Goal: Information Seeking & Learning: Learn about a topic

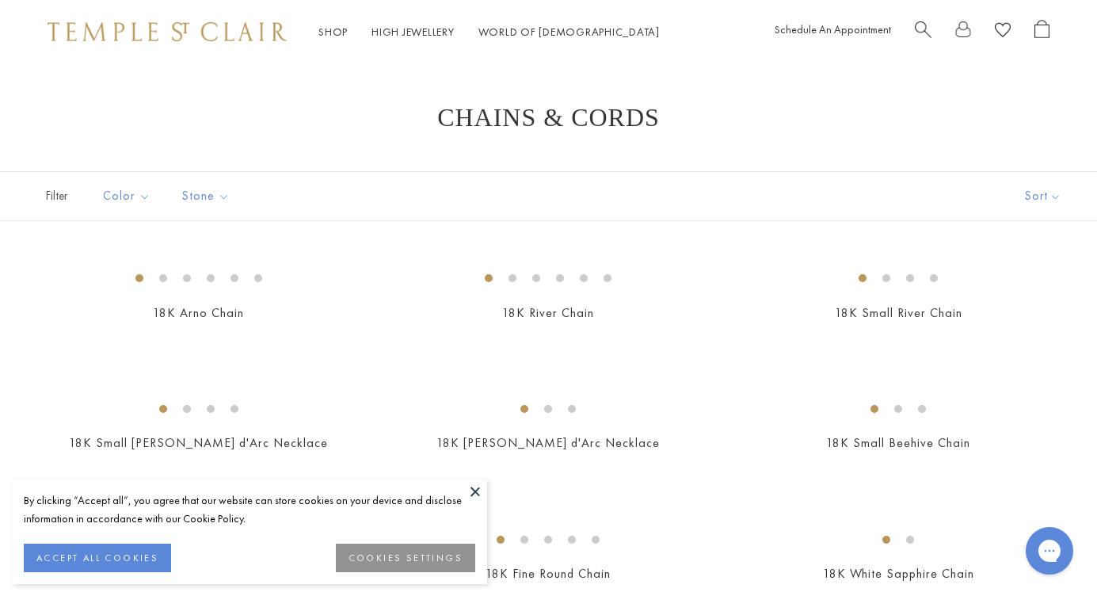
click at [475, 490] on button at bounding box center [475, 491] width 24 height 24
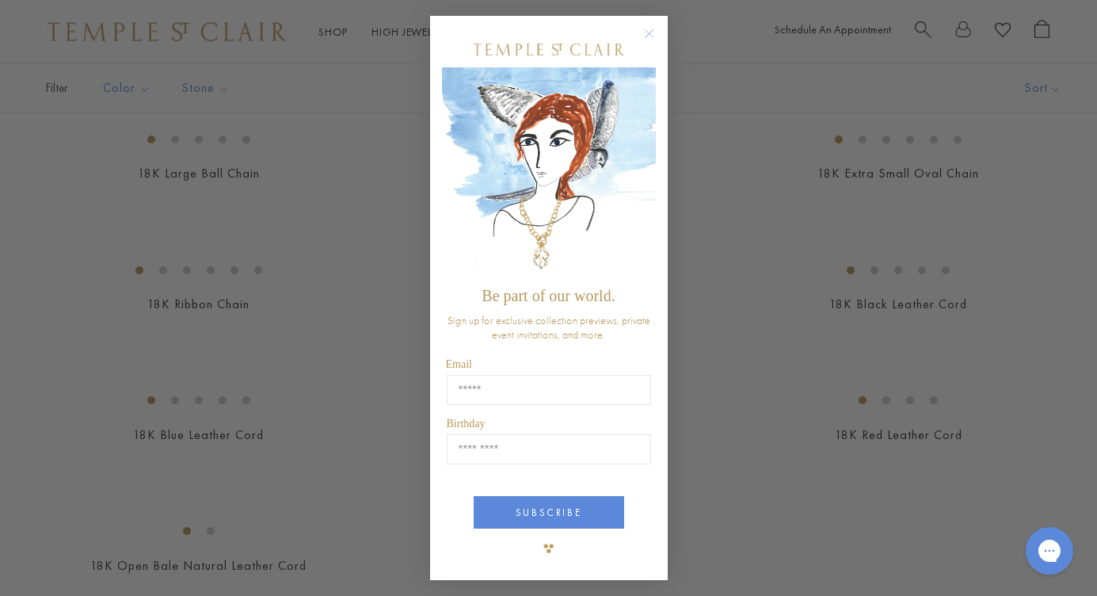
scroll to position [532, 1]
click at [650, 32] on circle "Close dialog" at bounding box center [648, 34] width 19 height 19
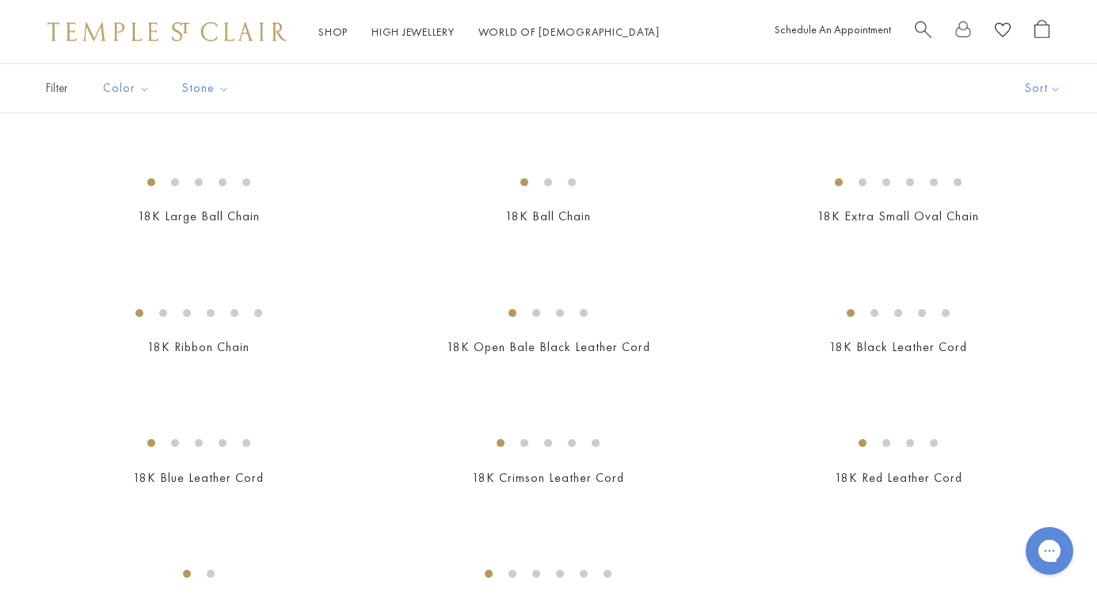
scroll to position [491, 0]
click at [0, 0] on img at bounding box center [0, 0] width 0 height 0
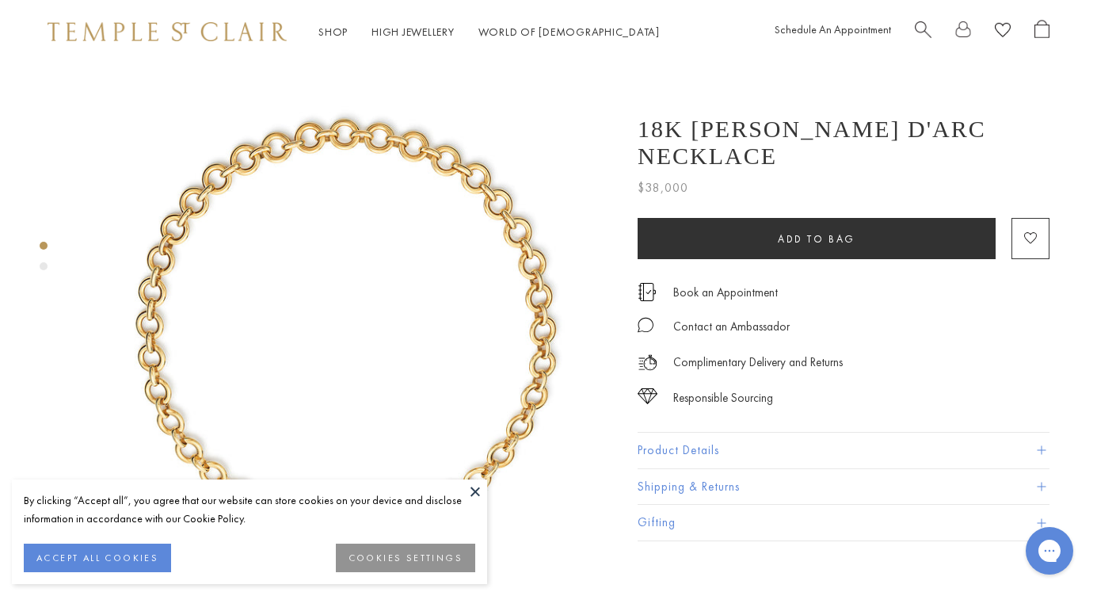
click at [473, 488] on button at bounding box center [475, 491] width 24 height 24
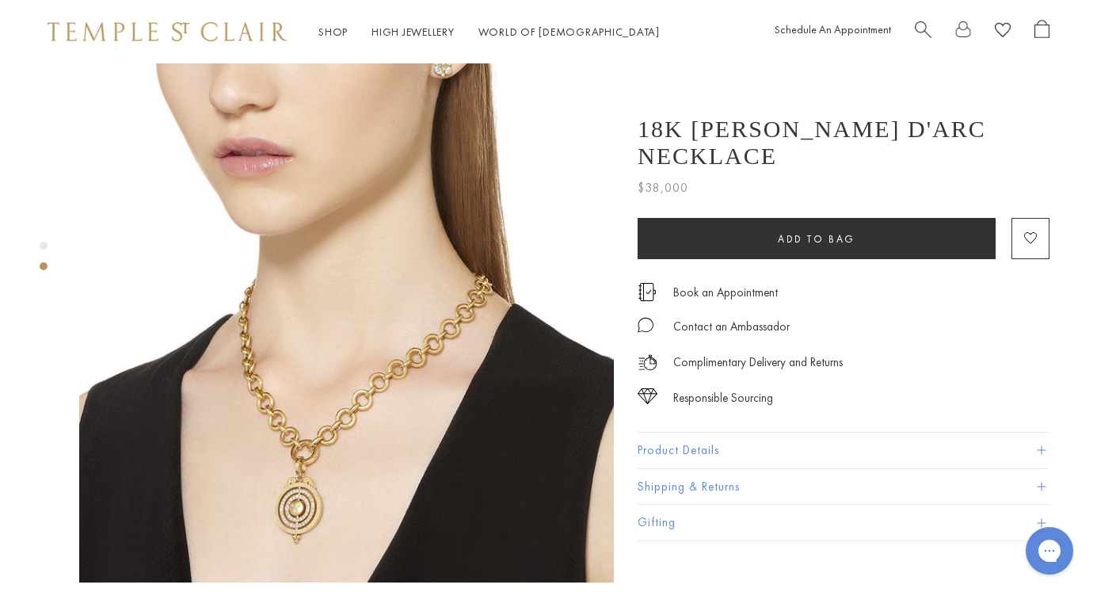
scroll to position [575, 0]
click at [328, 383] on img at bounding box center [346, 314] width 535 height 535
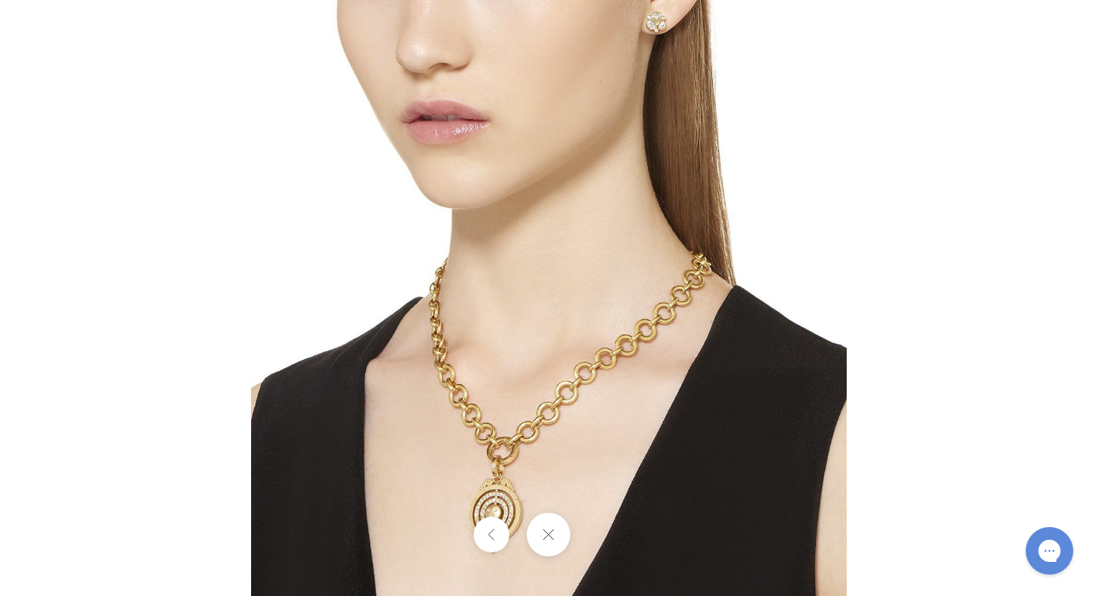
click at [581, 398] on img at bounding box center [549, 298] width 596 height 596
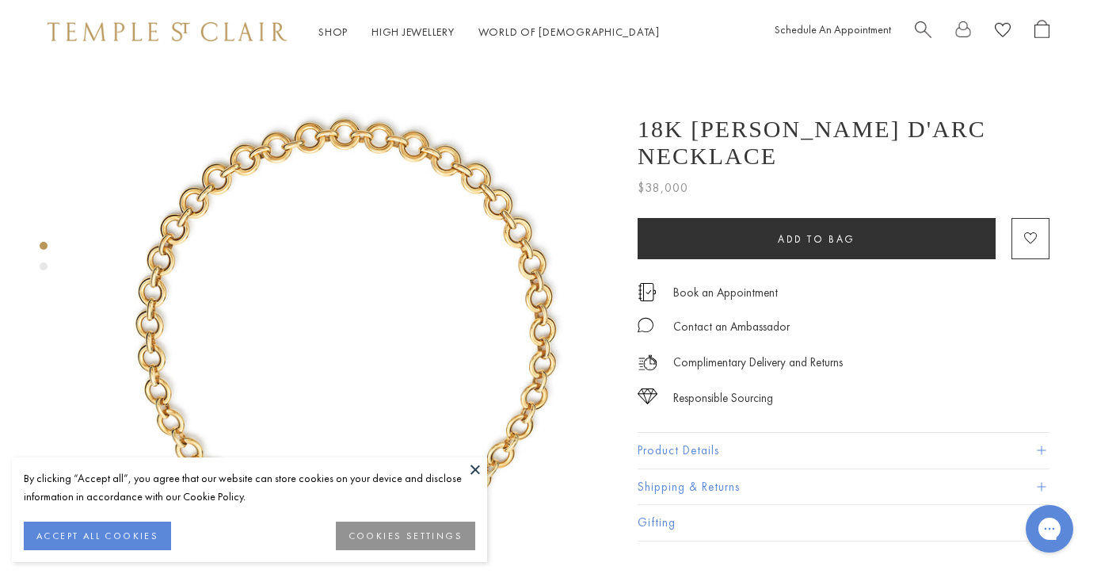
click at [473, 465] on button at bounding box center [475, 469] width 24 height 24
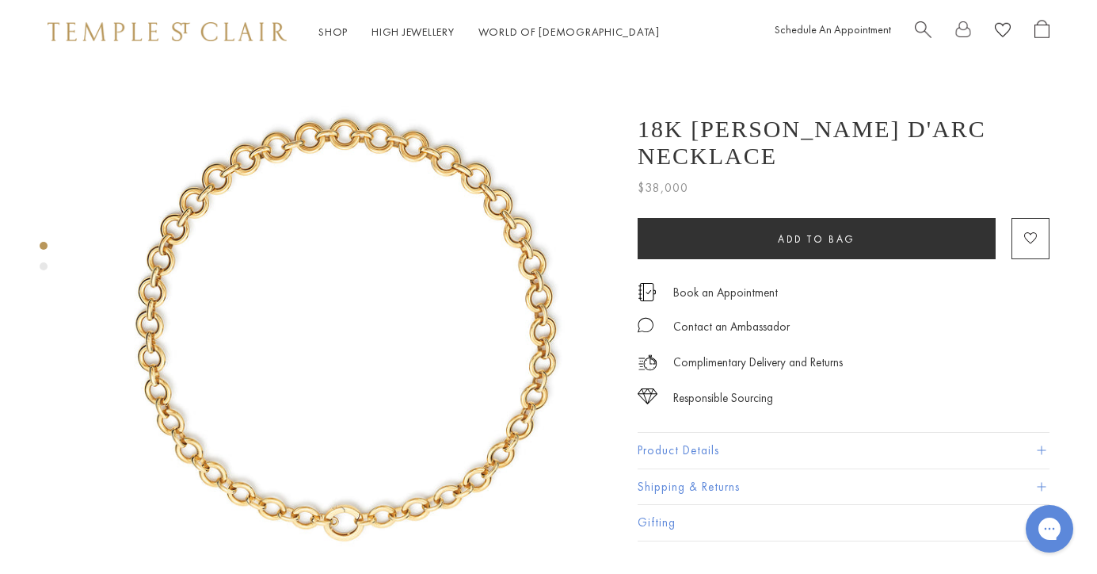
click at [711, 433] on button "Product Details" at bounding box center [844, 451] width 412 height 36
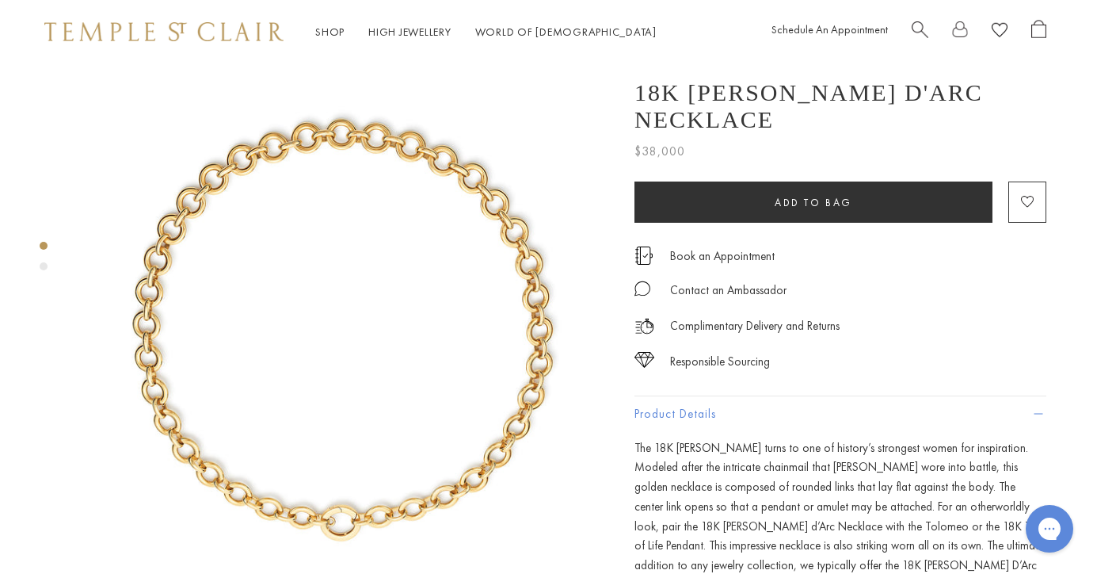
scroll to position [0, 3]
click at [387, 25] on link "High Jewellery High Jewellery" at bounding box center [409, 32] width 83 height 14
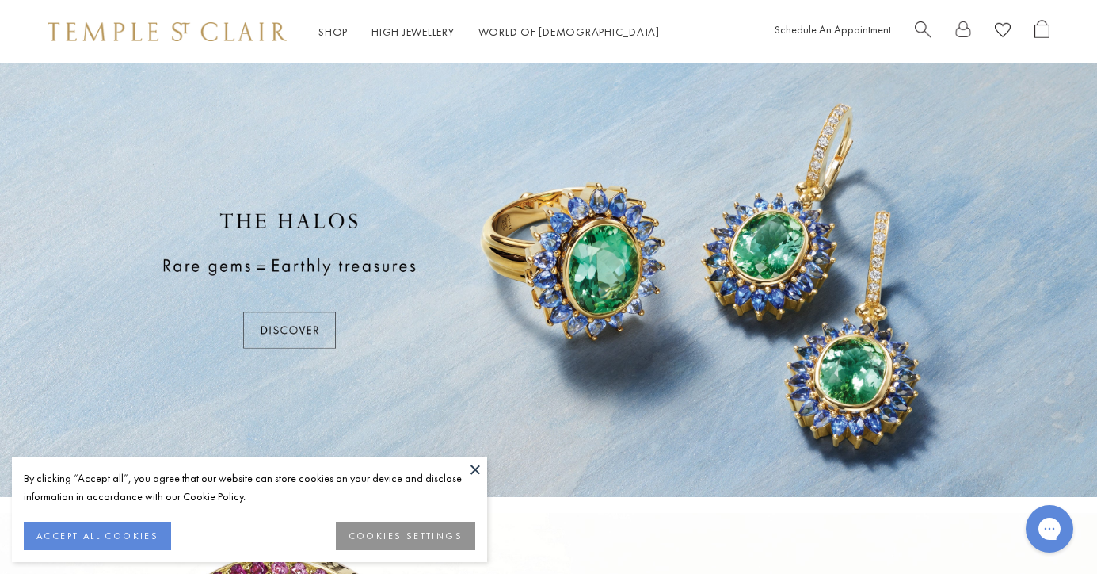
click at [476, 469] on button at bounding box center [475, 469] width 24 height 24
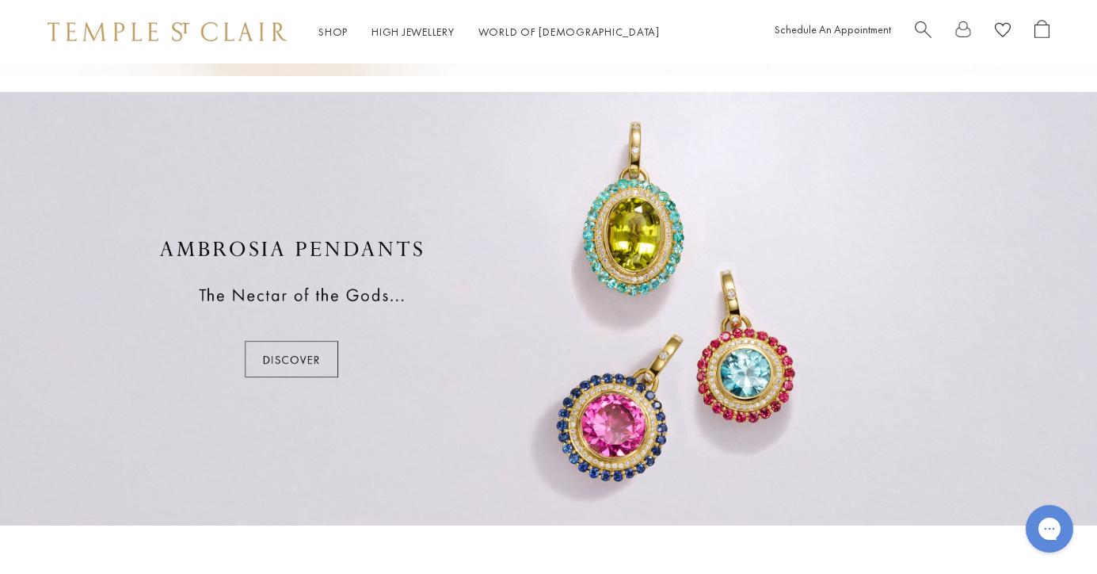
scroll to position [870, 0]
click at [313, 356] on div at bounding box center [548, 308] width 1097 height 433
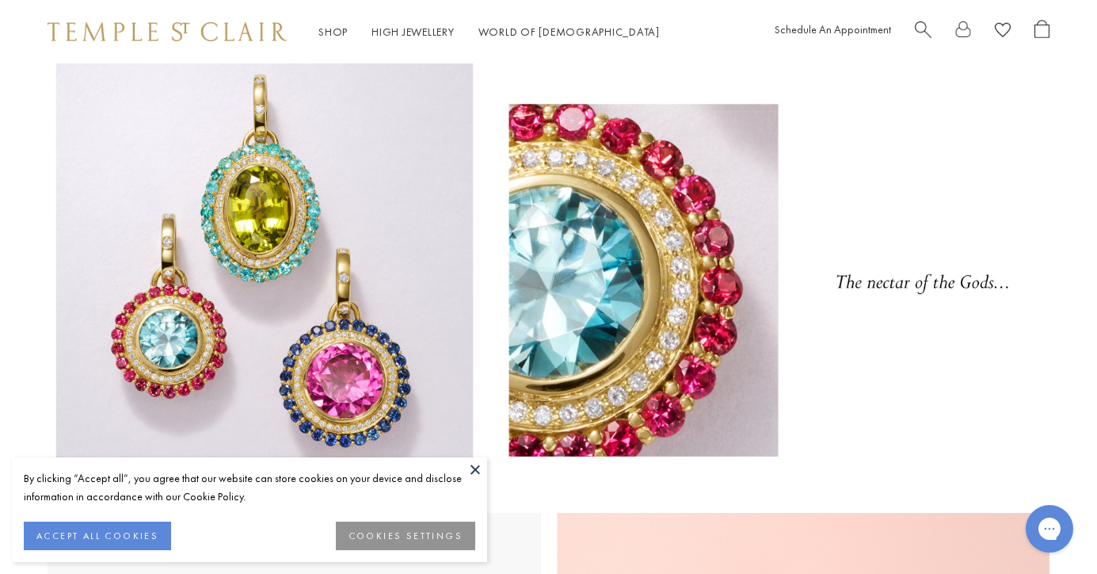
click at [475, 468] on button at bounding box center [475, 469] width 24 height 24
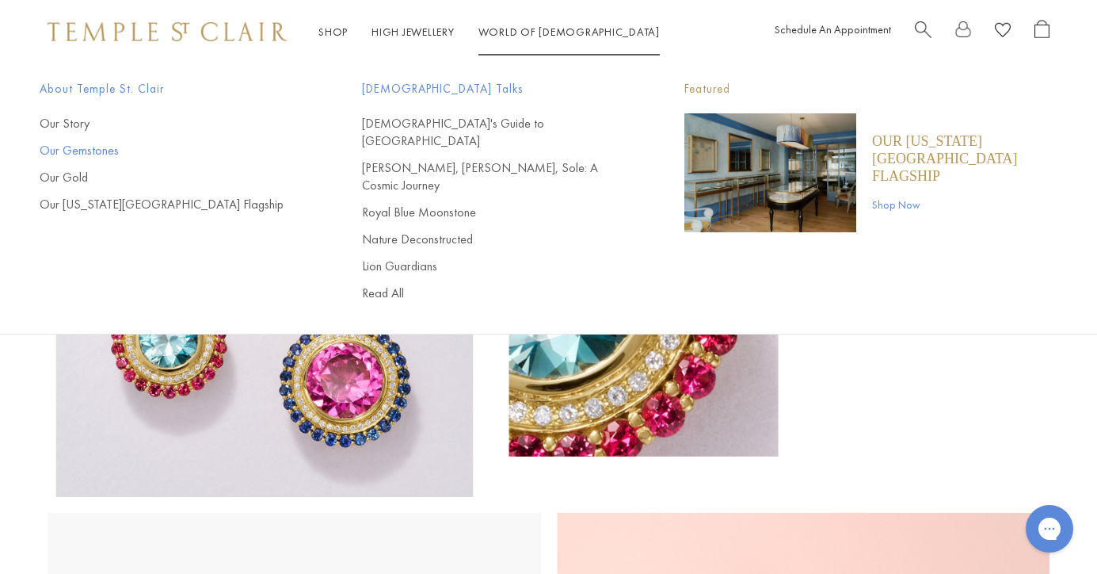
click at [95, 153] on link "Our Gemstones" at bounding box center [169, 150] width 259 height 17
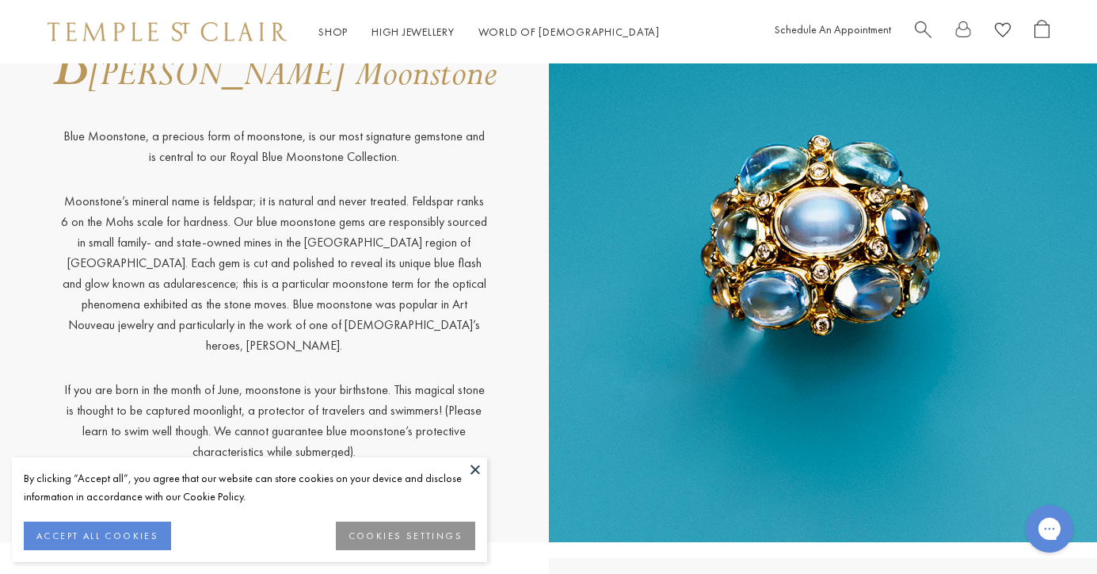
scroll to position [2508, 0]
click at [476, 467] on button at bounding box center [475, 469] width 24 height 24
